Goal: Task Accomplishment & Management: Manage account settings

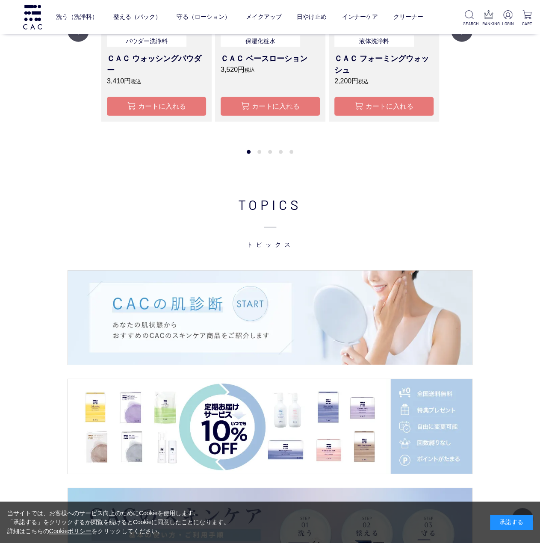
scroll to position [1140, 0]
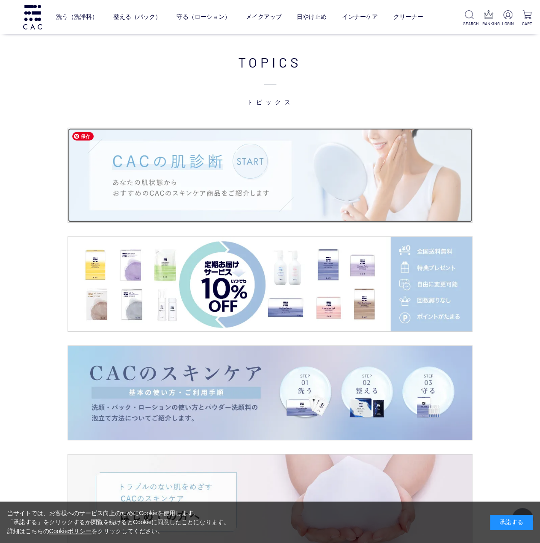
click at [269, 166] on img at bounding box center [270, 175] width 404 height 95
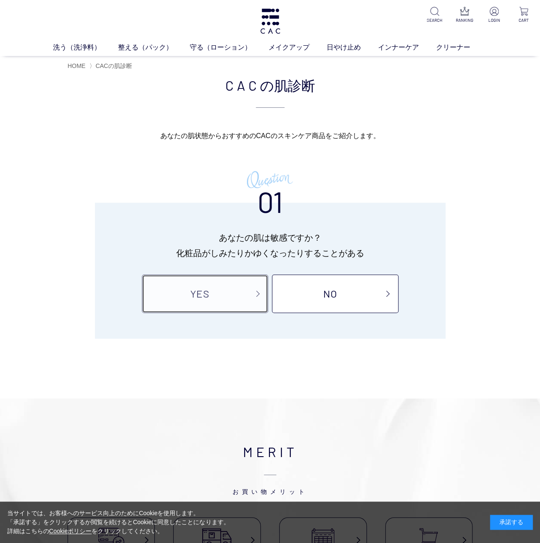
click at [213, 295] on link "YES" at bounding box center [205, 294] width 126 height 38
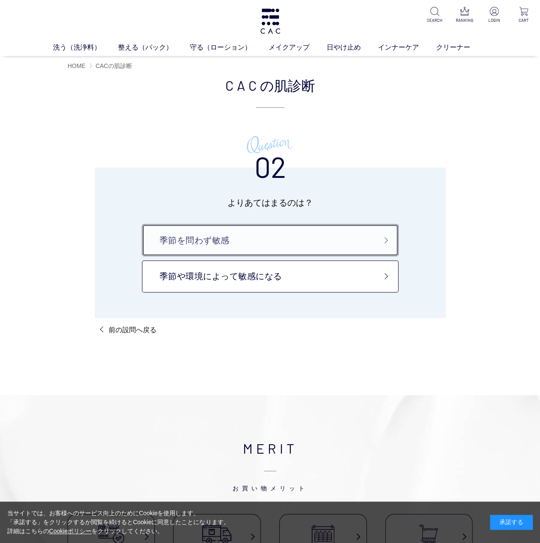
click at [318, 248] on link "季節を問わず敏感" at bounding box center [270, 240] width 257 height 32
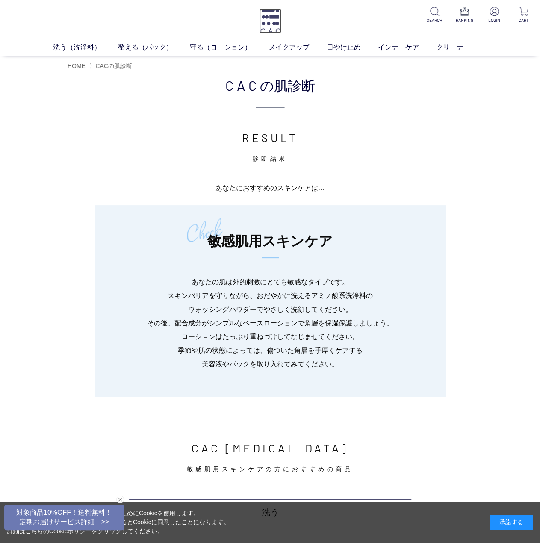
click at [270, 18] on img at bounding box center [270, 21] width 22 height 25
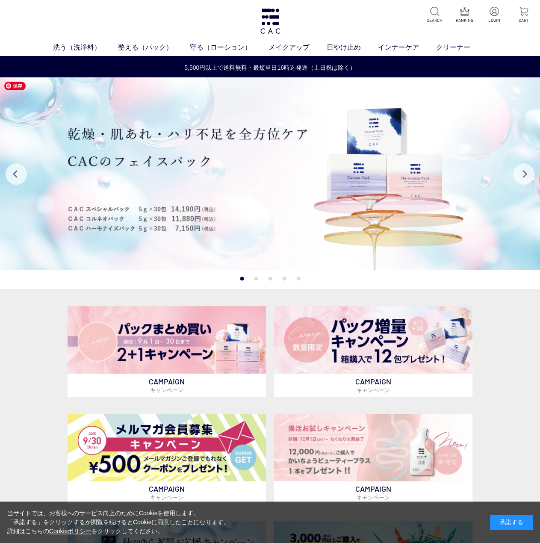
scroll to position [142, 0]
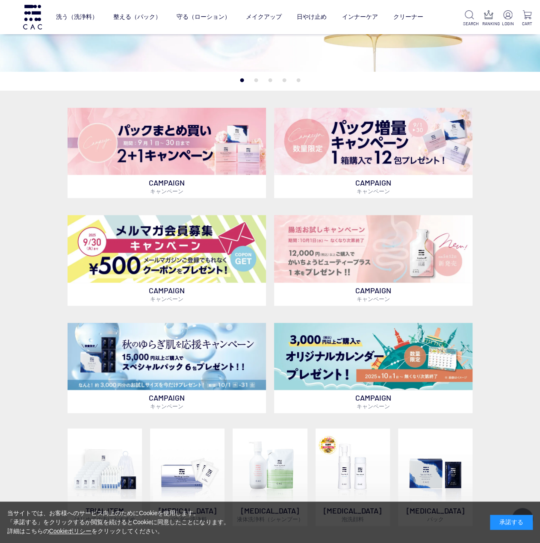
click at [254, 80] on button "2" at bounding box center [256, 80] width 4 height 4
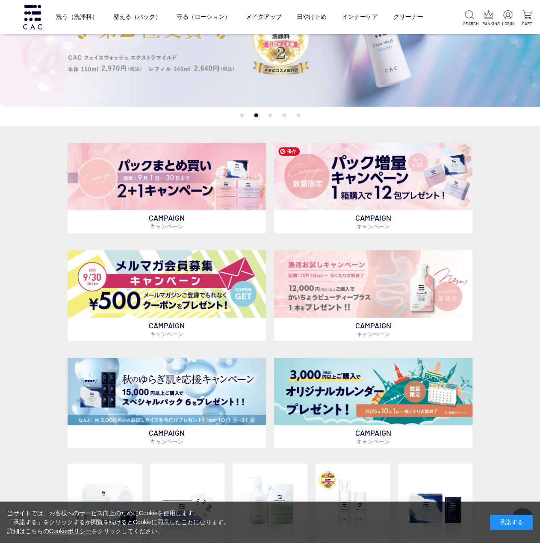
scroll to position [0, 0]
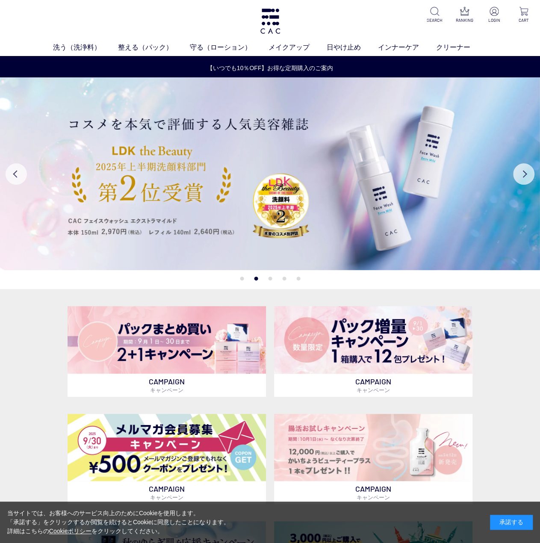
click at [270, 278] on button "3" at bounding box center [270, 279] width 4 height 4
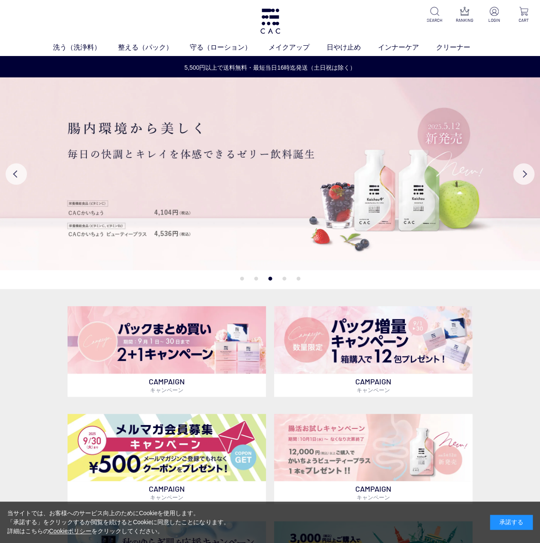
click at [286, 278] on button "4" at bounding box center [284, 279] width 4 height 4
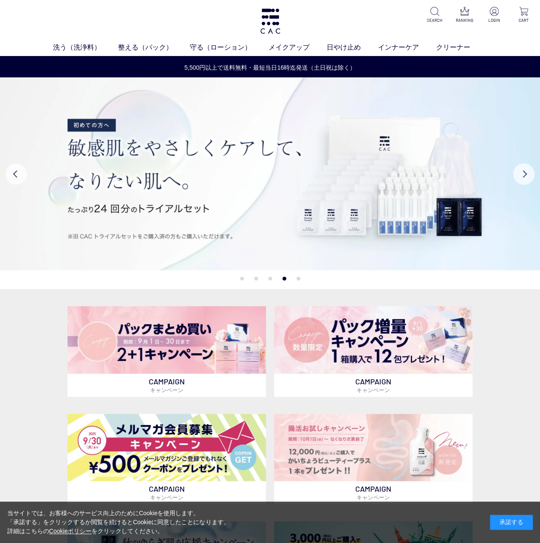
click at [297, 280] on button "5" at bounding box center [298, 279] width 4 height 4
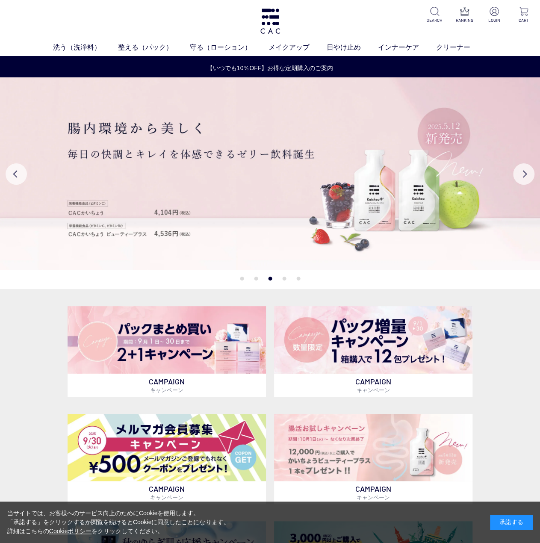
click at [309, 12] on div "洗う（洗浄料） 液体洗浄料 パウダー洗浄料 泡洗顔料 グッズ 整える（パック） フェイスパック ヘアパック 守る（ローション） 保湿化粧水 柔軟化粧水 美容液…" at bounding box center [270, 28] width 540 height 56
click at [494, 16] on p at bounding box center [494, 12] width 19 height 10
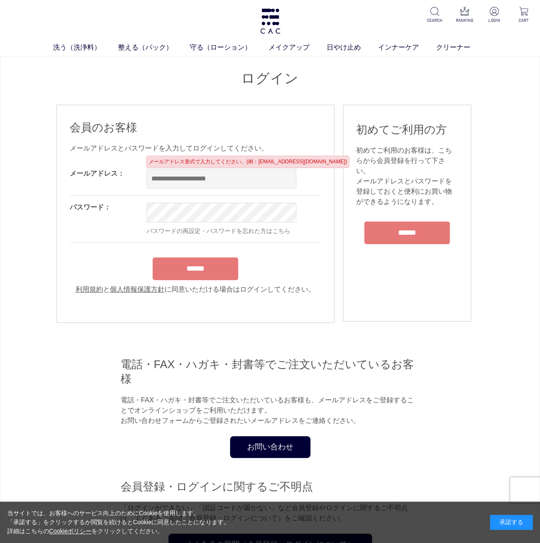
type input "**********"
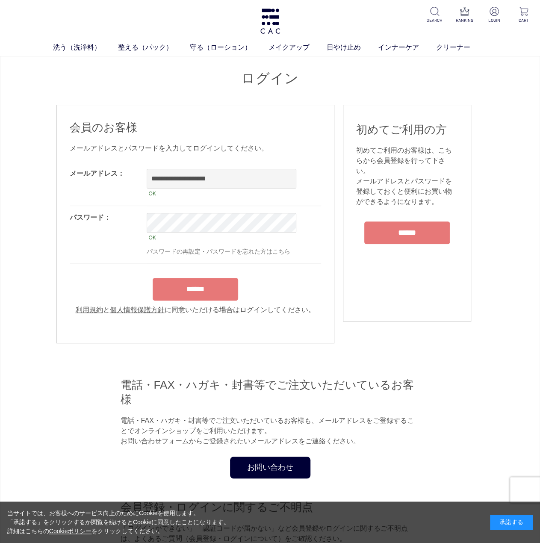
click at [211, 263] on form "**********" at bounding box center [196, 238] width 252 height 153
click at [222, 286] on input "******" at bounding box center [196, 289] width 86 height 23
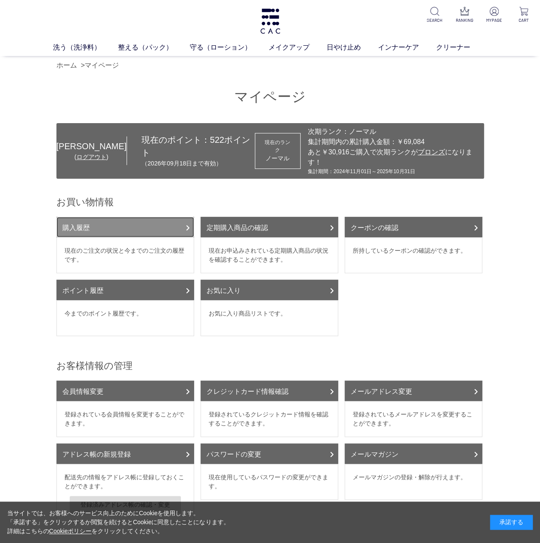
click at [146, 217] on link "購入履歴" at bounding box center [125, 227] width 138 height 21
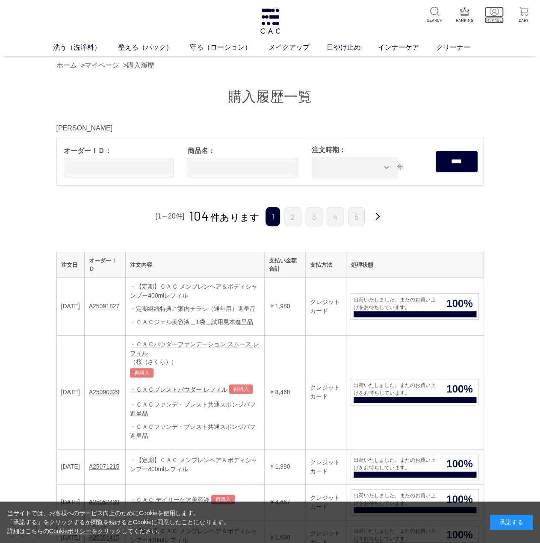
click at [493, 16] on p at bounding box center [494, 12] width 19 height 10
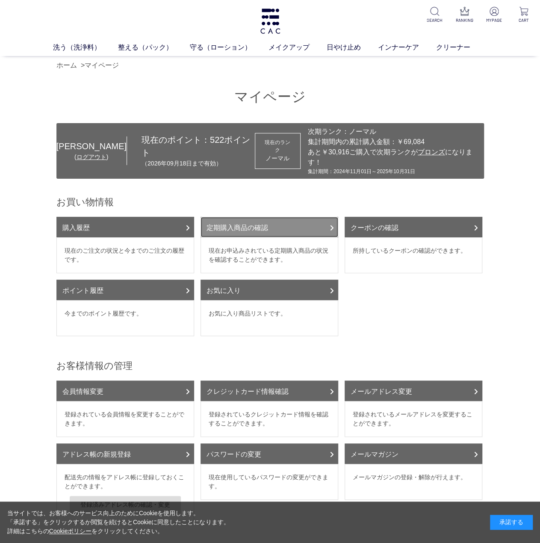
click at [298, 219] on link "定期購入商品の確認" at bounding box center [270, 227] width 138 height 21
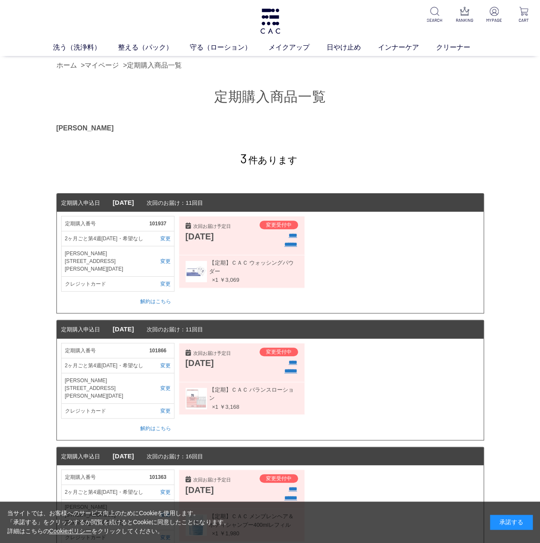
click at [503, 10] on ul "SEARCH RANKING MYPAGE CART" at bounding box center [479, 15] width 108 height 17
click at [496, 10] on img at bounding box center [494, 11] width 9 height 9
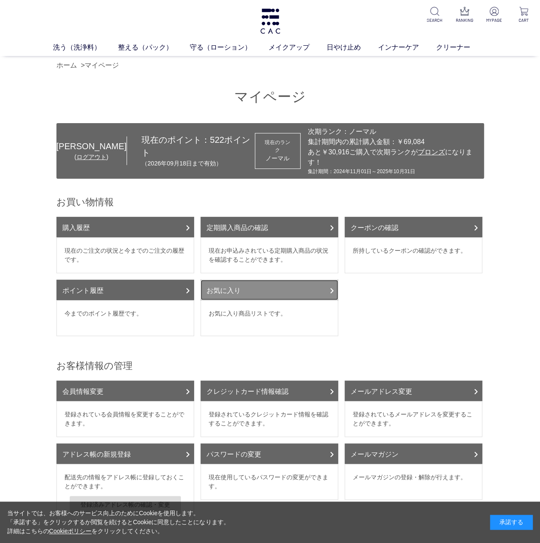
click at [301, 287] on link "お気に入り" at bounding box center [270, 290] width 138 height 21
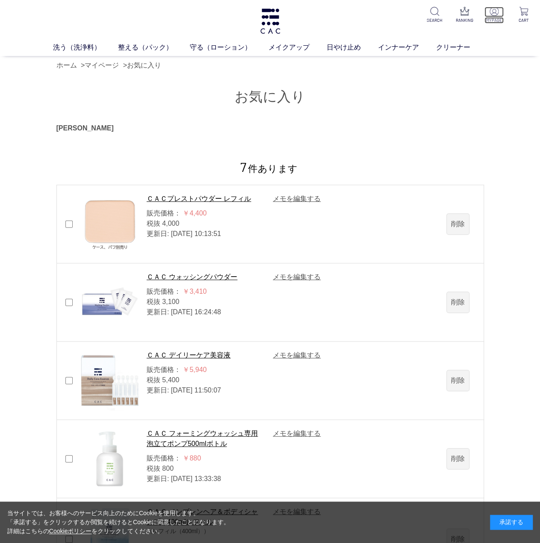
click at [490, 14] on img at bounding box center [494, 11] width 9 height 9
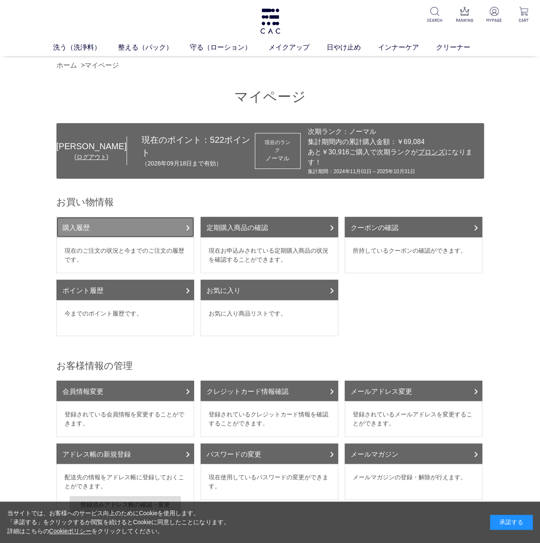
click at [158, 221] on link "購入履歴" at bounding box center [125, 227] width 138 height 21
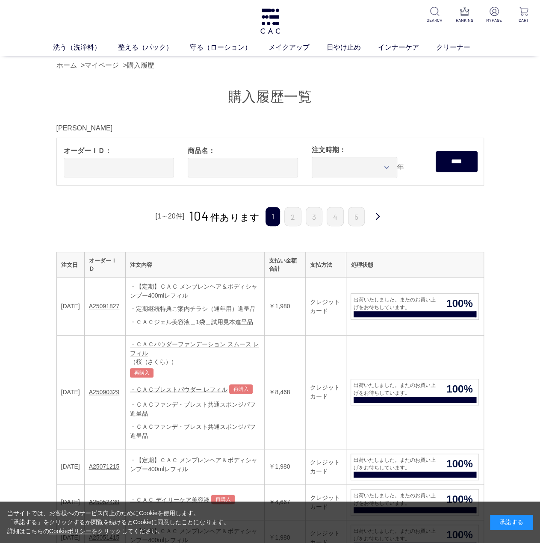
scroll to position [142, 0]
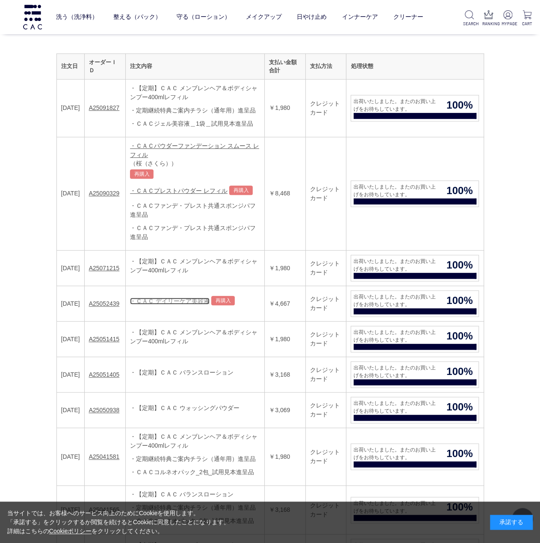
click at [193, 302] on link "・ＣＡＣ デイリーケア美容液" at bounding box center [170, 301] width 80 height 7
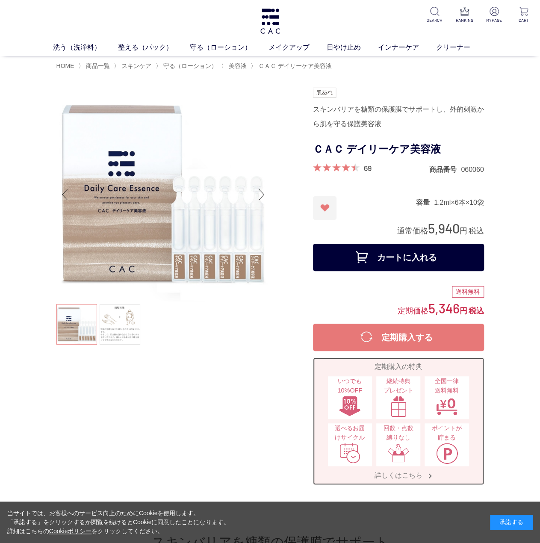
click at [344, 450] on img at bounding box center [350, 453] width 22 height 21
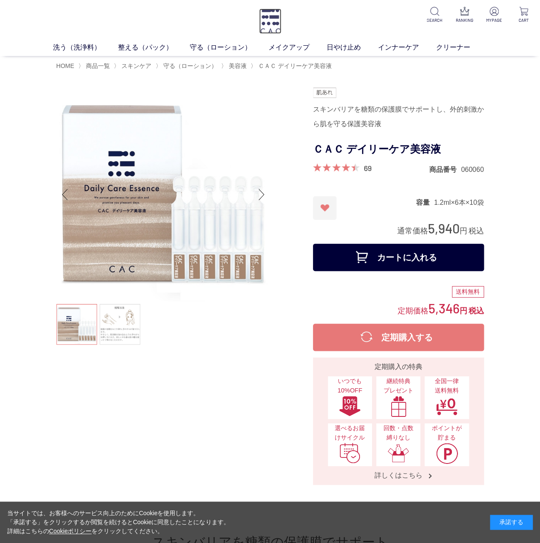
click at [275, 20] on img at bounding box center [270, 21] width 22 height 25
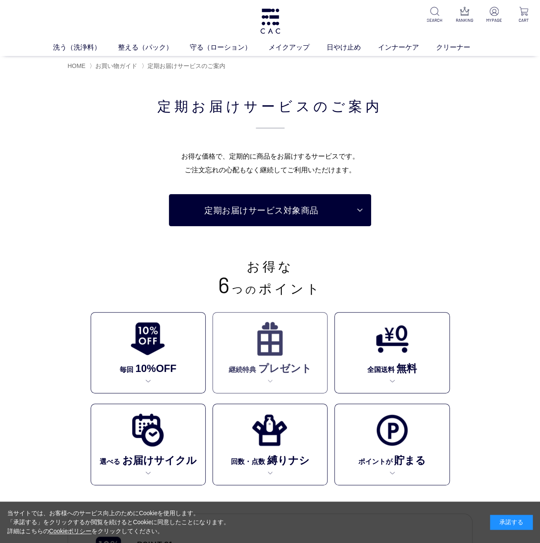
scroll to position [285, 0]
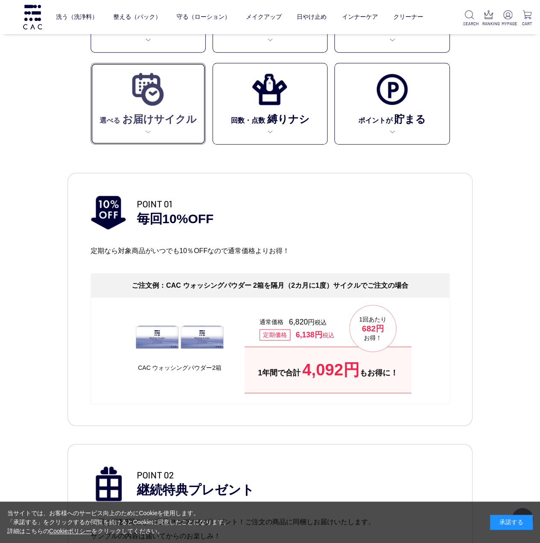
click at [148, 132] on link "選べる お届けサイクル" at bounding box center [148, 104] width 115 height 82
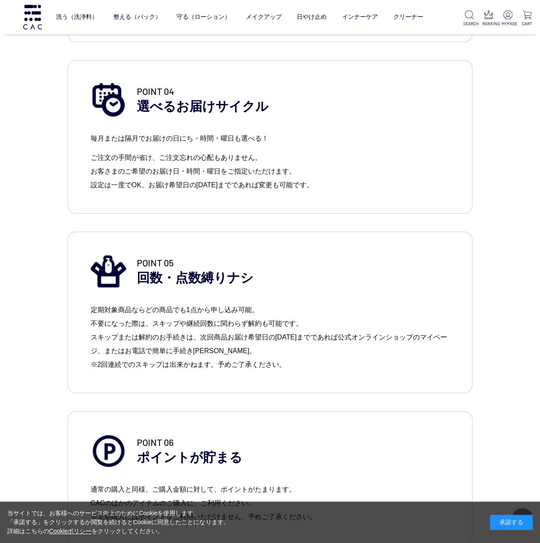
scroll to position [1026, 0]
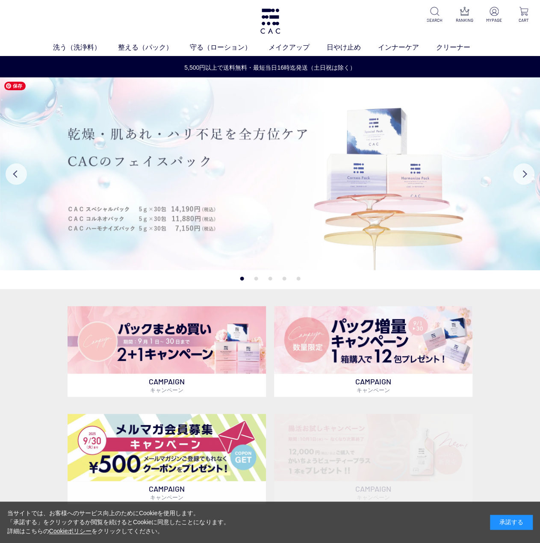
scroll to position [142, 0]
